Goal: Task Accomplishment & Management: Manage account settings

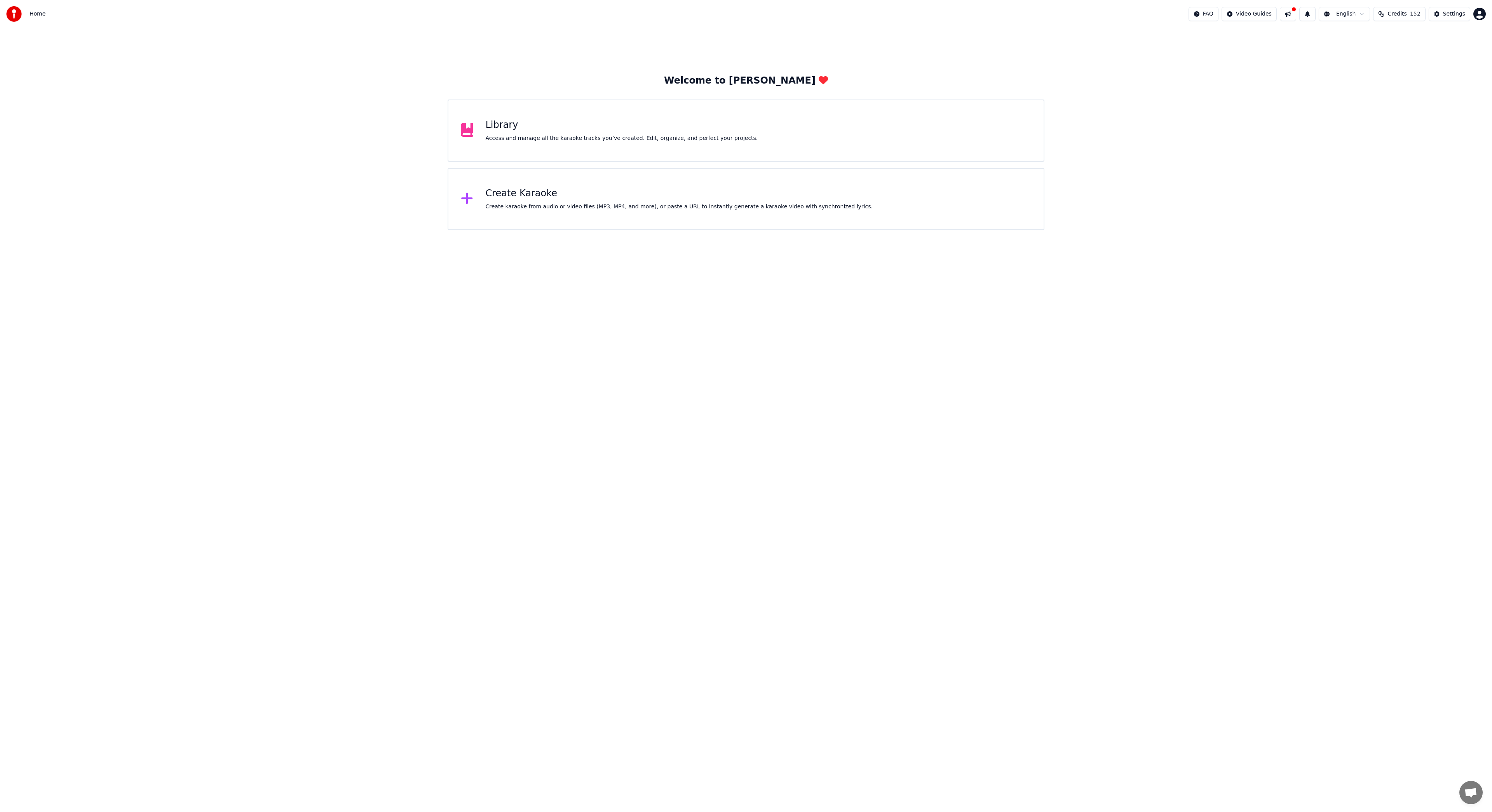
click at [1407, 15] on span "Credits" at bounding box center [1397, 14] width 19 height 8
click at [1407, 101] on button "Refresh" at bounding box center [1404, 108] width 40 height 14
click at [1392, 65] on td "150" at bounding box center [1388, 66] width 35 height 14
click at [1448, 18] on button "Settings" at bounding box center [1449, 14] width 41 height 14
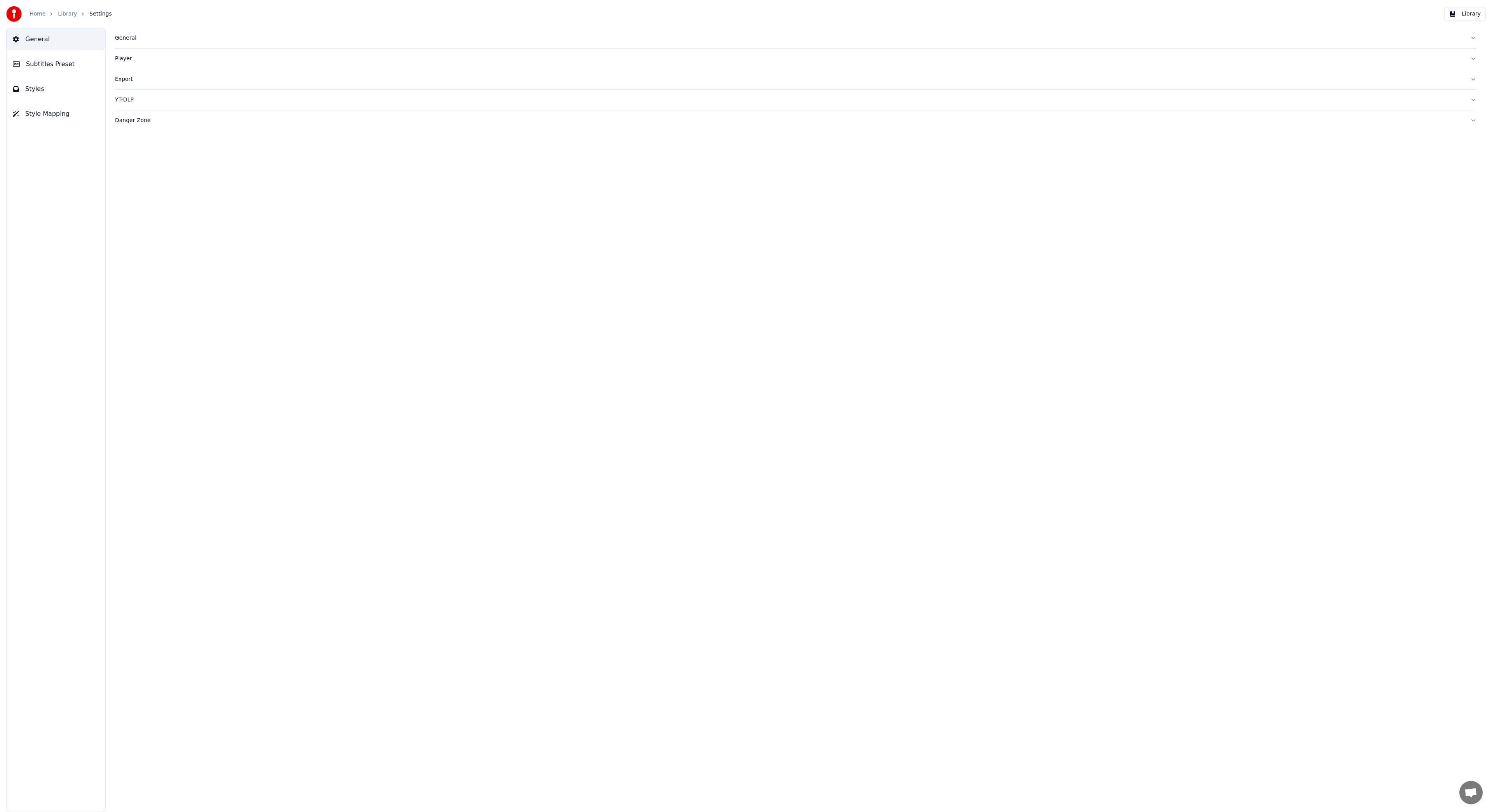
click at [1460, 15] on button "Library" at bounding box center [1464, 14] width 41 height 14
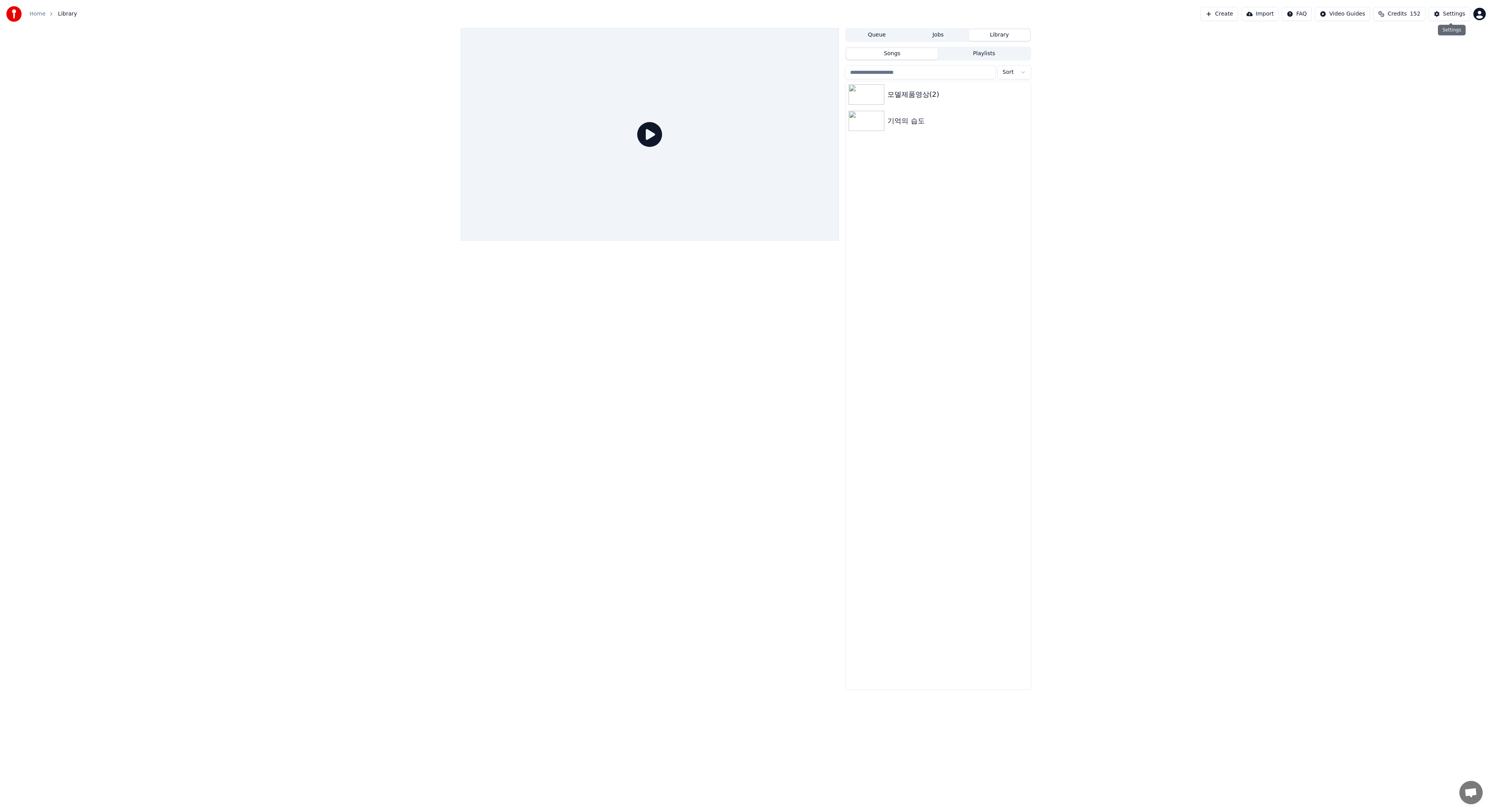
click at [1479, 15] on html "Home Library Create Import FAQ Video Guides Credits 152 Settings Queue Jobs Lib…" at bounding box center [746, 406] width 1492 height 812
click at [1416, 44] on div "Billing" at bounding box center [1446, 49] width 89 height 12
click at [1244, 151] on div "Queue Jobs Library Songs Playlists Sort 모델제품영상(2) 기억의 습도" at bounding box center [746, 359] width 1492 height 661
click at [1453, 12] on div "Settings" at bounding box center [1454, 14] width 22 height 8
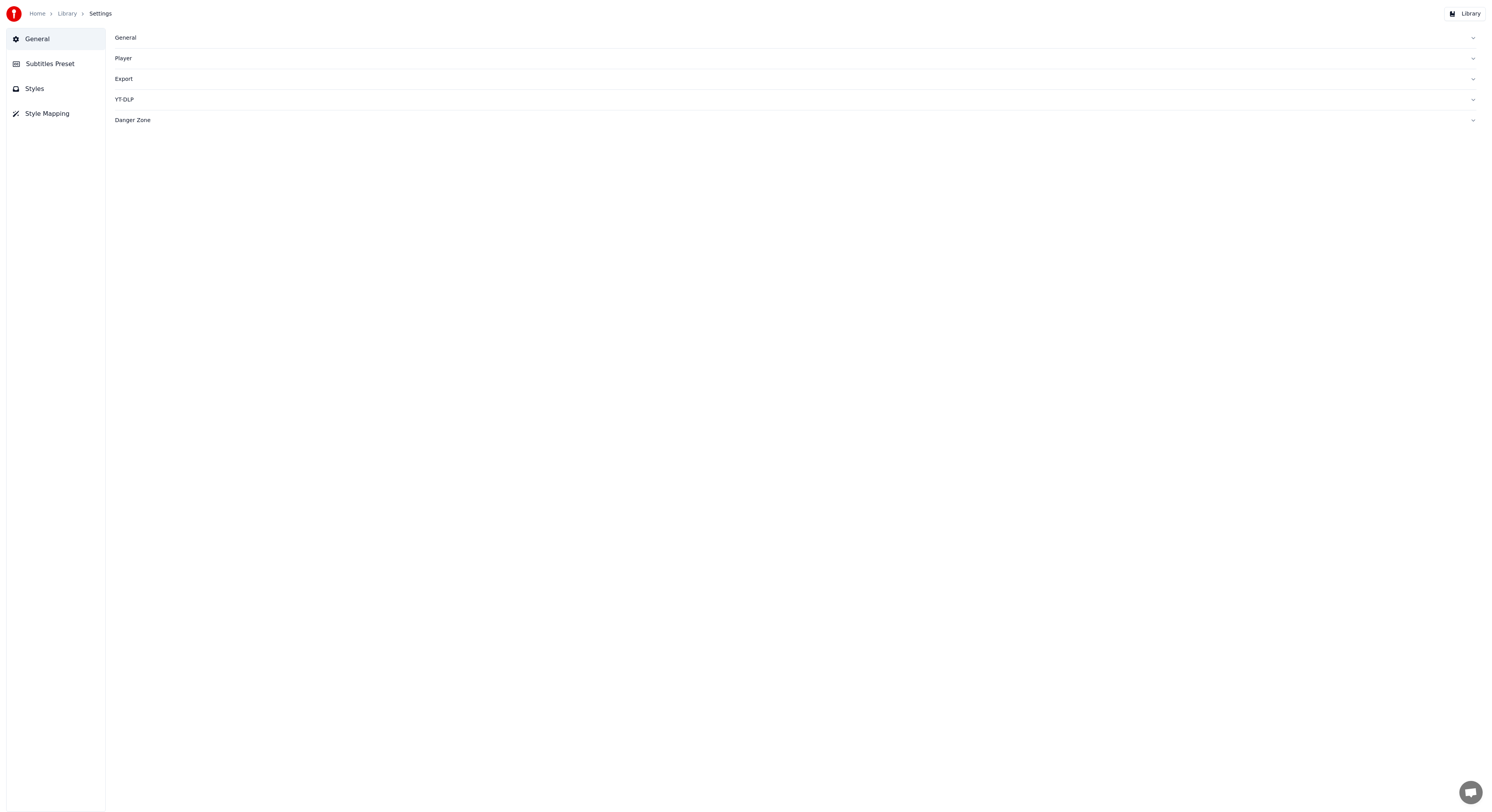
click at [137, 121] on div "Danger Zone" at bounding box center [789, 121] width 1350 height 8
click at [62, 68] on span "Subtitles Preset" at bounding box center [50, 64] width 49 height 10
click at [50, 87] on button "Styles" at bounding box center [56, 88] width 99 height 22
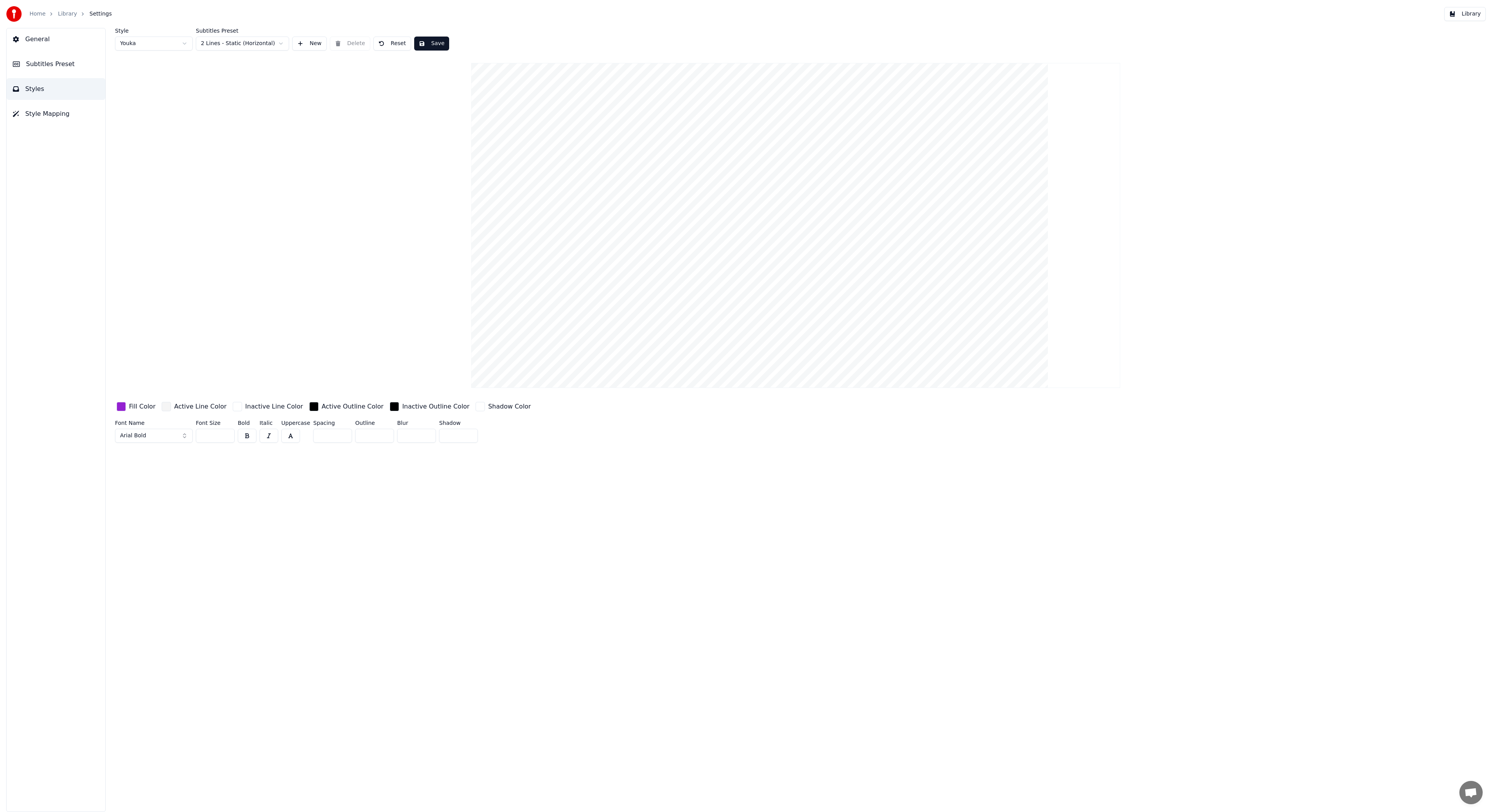
click at [46, 43] on span "General" at bounding box center [37, 40] width 24 height 10
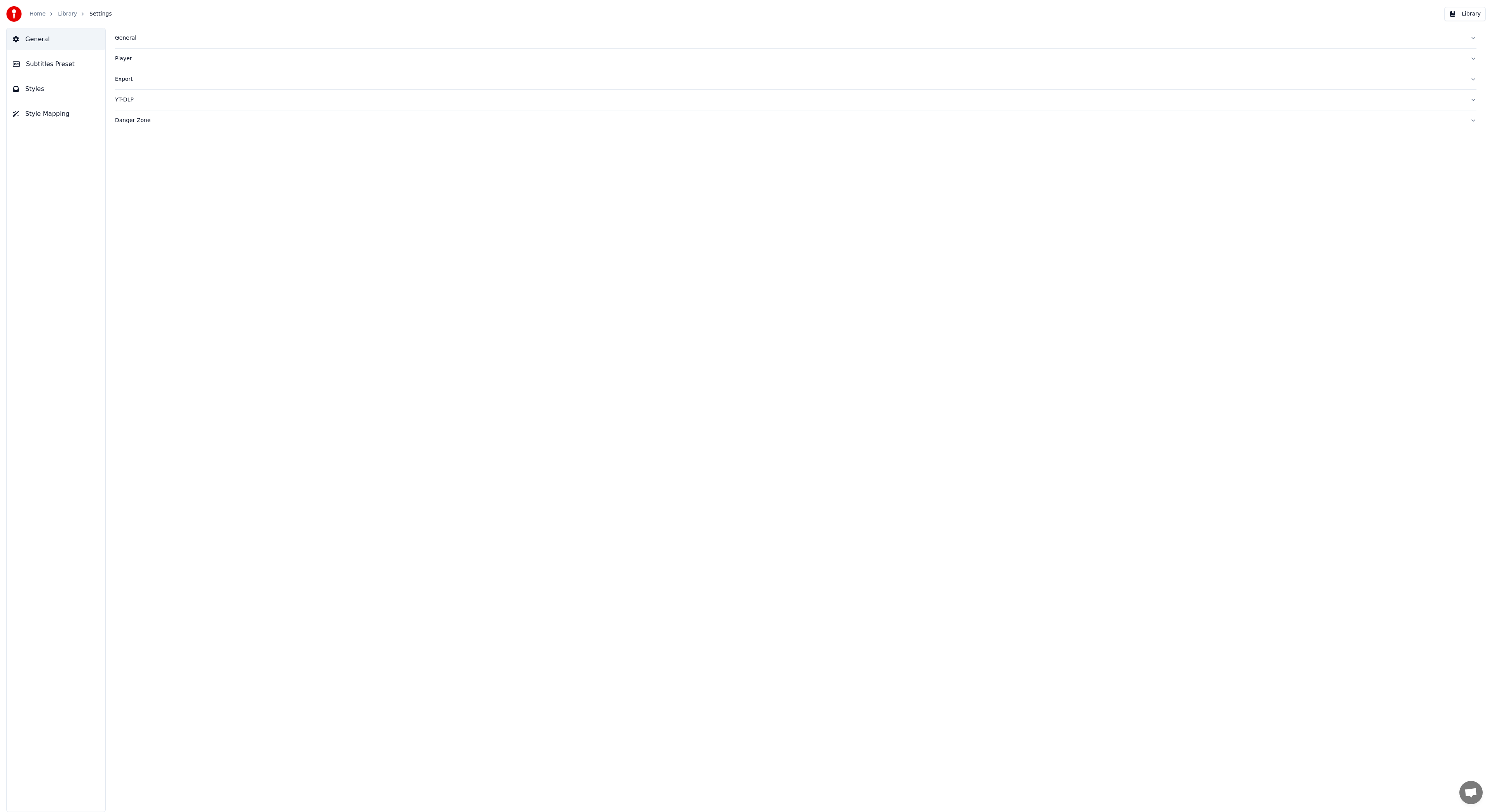
click at [121, 39] on div "General" at bounding box center [789, 38] width 1350 height 8
click at [1466, 14] on button "Library" at bounding box center [1464, 14] width 41 height 14
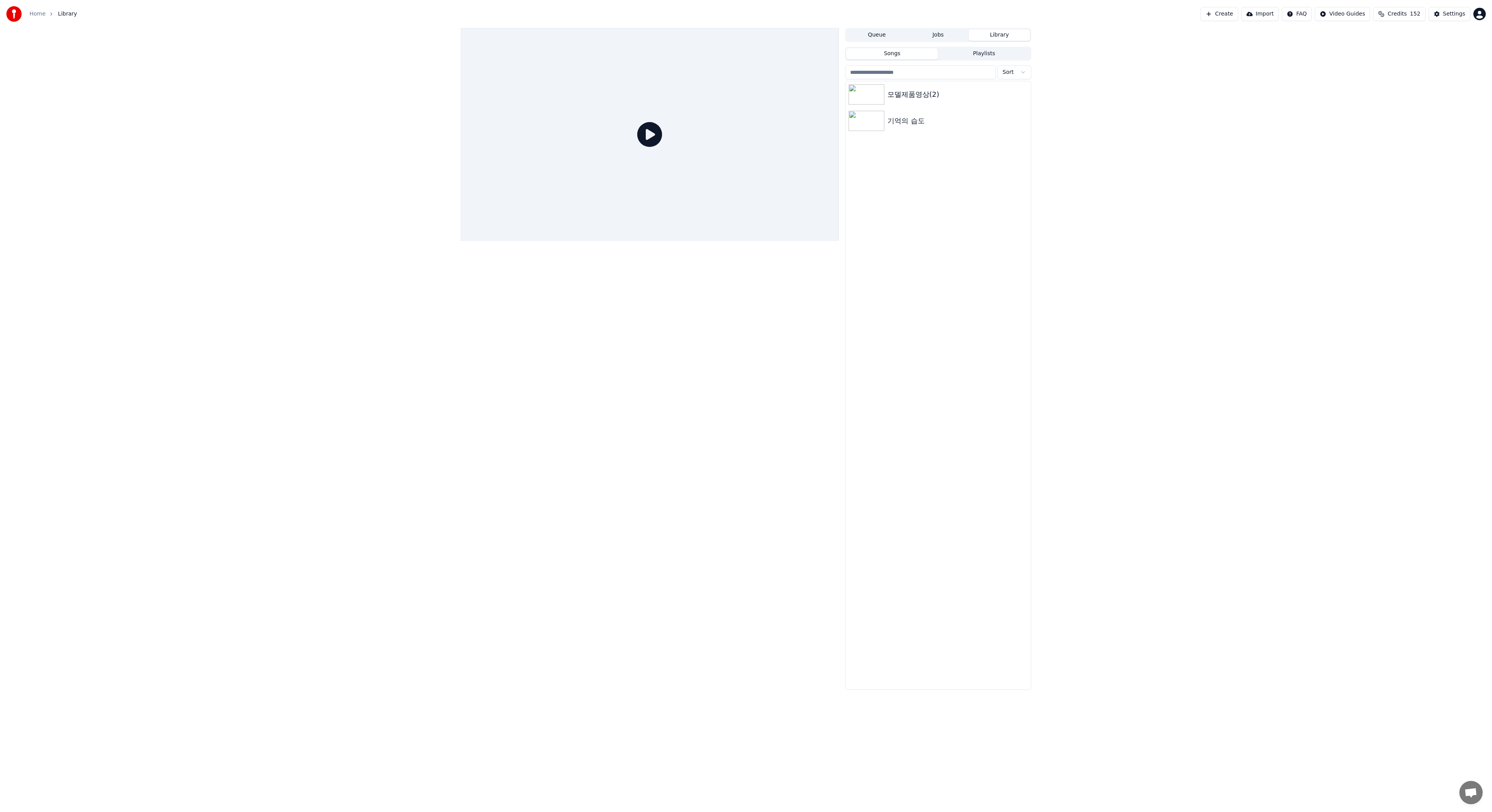
click at [1481, 15] on html "Home Library Create Import FAQ Video Guides Credits 152 Settings Queue Jobs Lib…" at bounding box center [746, 406] width 1492 height 812
click at [1456, 60] on div "Feature Voting" at bounding box center [1446, 66] width 89 height 12
click at [1480, 14] on html "Home Library Create Import FAQ Video Guides Credits 152 Settings Queue Jobs Lib…" at bounding box center [746, 406] width 1492 height 812
click at [1427, 46] on span "Billing" at bounding box center [1425, 50] width 17 height 8
click at [99, 87] on div "Queue Jobs Library Songs Playlists Sort 모델제품영상(2) 기억의 습도" at bounding box center [746, 359] width 1492 height 661
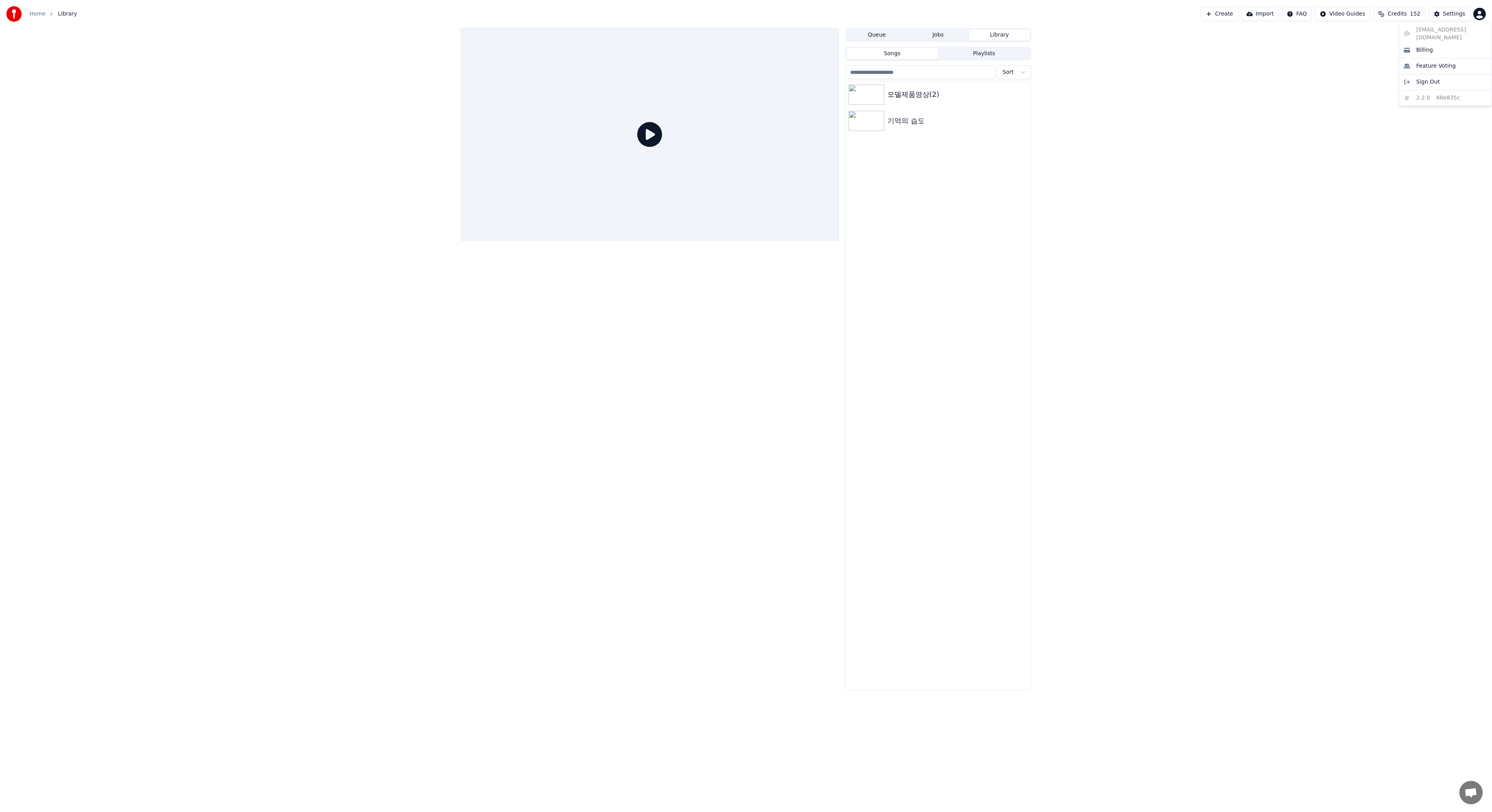
click at [1479, 19] on html "Home Library Create Import FAQ Video Guides Credits 152 Settings Queue Jobs Lib…" at bounding box center [746, 406] width 1492 height 812
click at [1423, 46] on span "Billing" at bounding box center [1425, 50] width 17 height 8
click at [1407, 15] on span "Credits" at bounding box center [1397, 14] width 19 height 8
click at [1405, 101] on button "Refresh" at bounding box center [1404, 108] width 40 height 14
